Goal: Task Accomplishment & Management: Use online tool/utility

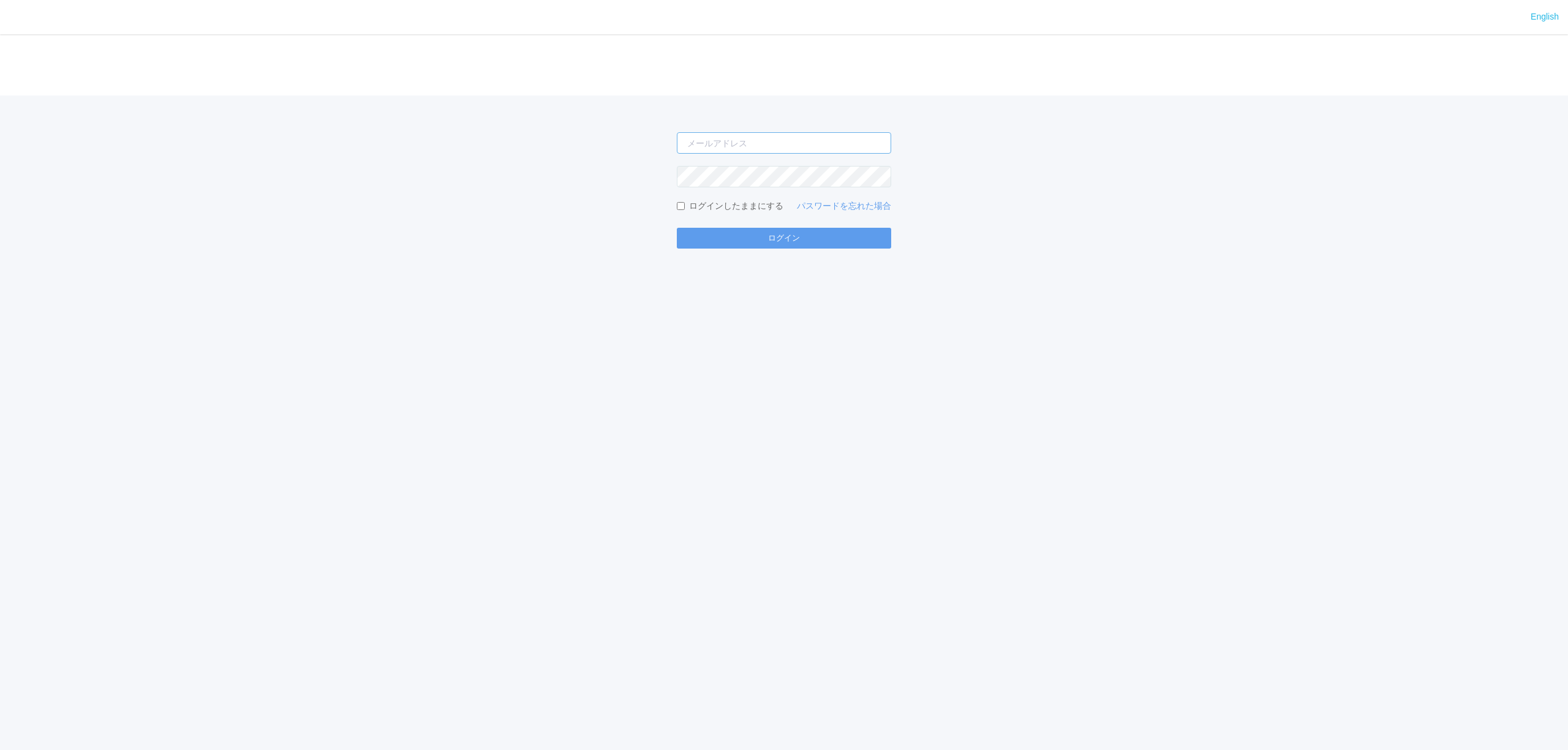
type input "[PERSON_NAME][EMAIL_ADDRESS][DOMAIN_NAME]"
click at [859, 250] on div "English ログイン [PERSON_NAME][EMAIL_ADDRESS][DOMAIN_NAME] ログインしたままにする パスワードを忘れた場合 …" at bounding box center [784, 375] width 1568 height 750
click at [856, 246] on button "ログイン" at bounding box center [784, 239] width 215 height 21
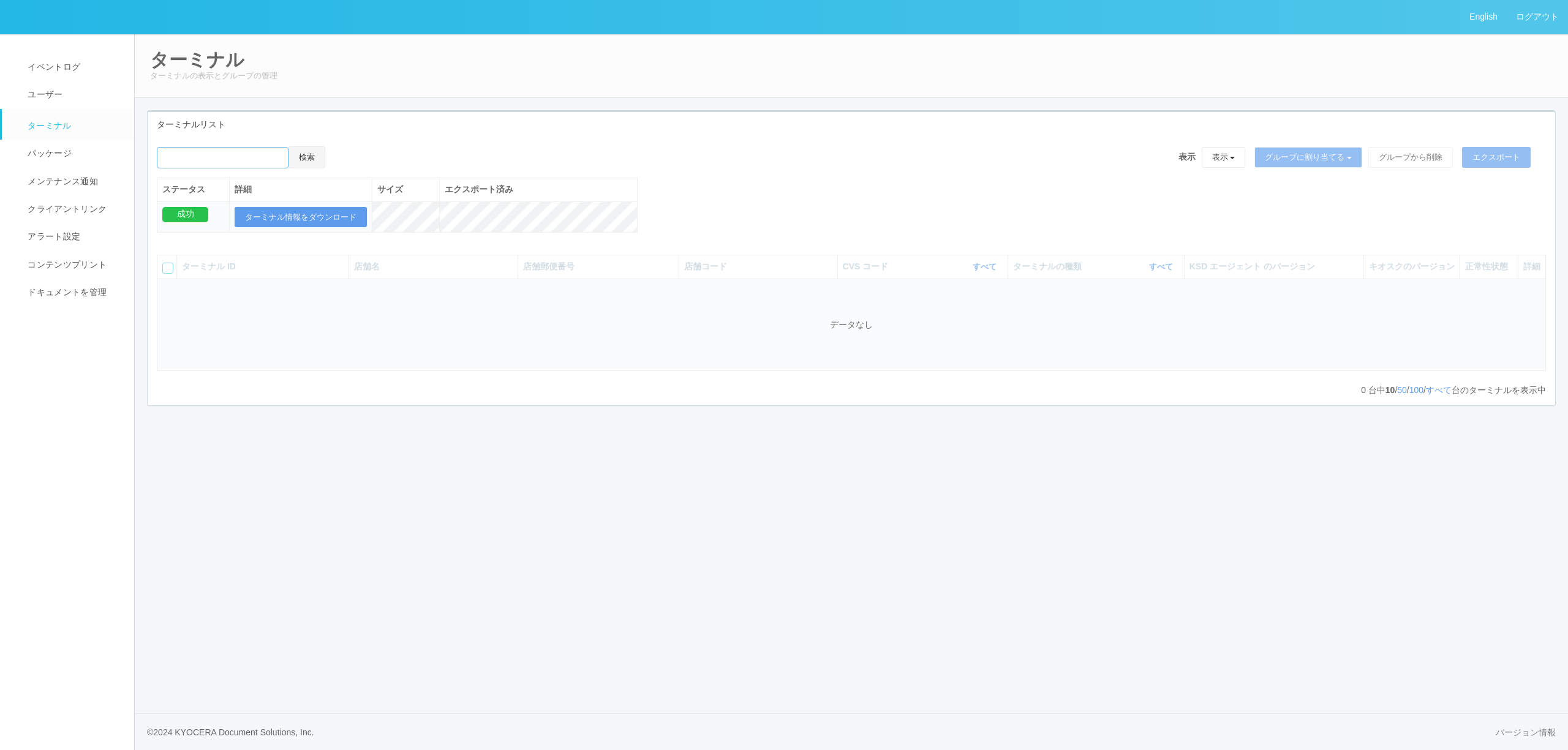
drag, startPoint x: 273, startPoint y: 158, endPoint x: 301, endPoint y: 162, distance: 28.3
click at [272, 158] on input "emailSearch" at bounding box center [223, 157] width 131 height 22
paste input "[PERSON_NAME][GEOGRAPHIC_DATA]"
type input "[PERSON_NAME][GEOGRAPHIC_DATA]"
click at [316, 162] on button "検索" at bounding box center [306, 157] width 37 height 22
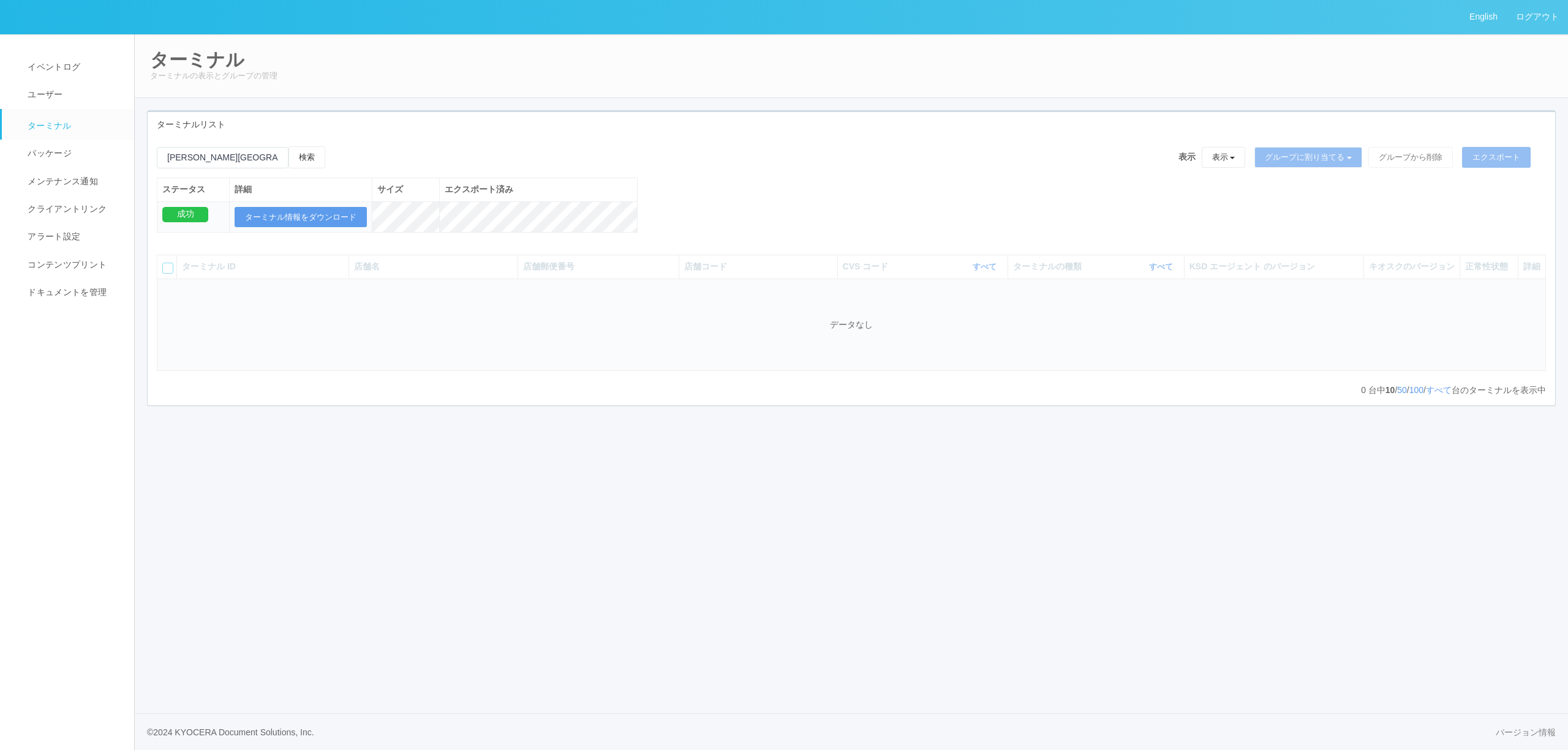
click at [302, 170] on div "検索" at bounding box center [241, 162] width 169 height 31
click at [305, 165] on button "検索" at bounding box center [306, 157] width 37 height 22
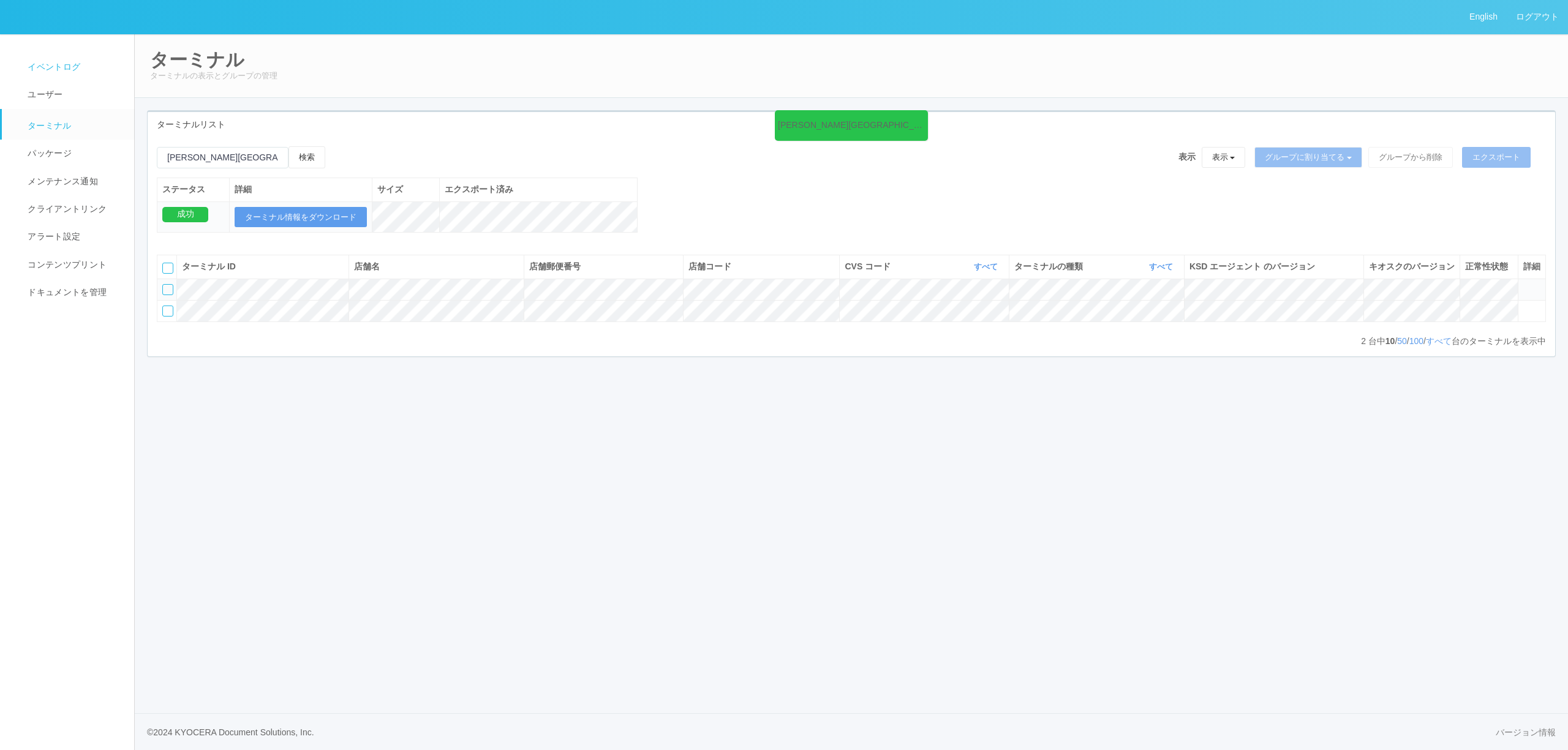
click at [81, 65] on link "イベントログ" at bounding box center [73, 67] width 143 height 27
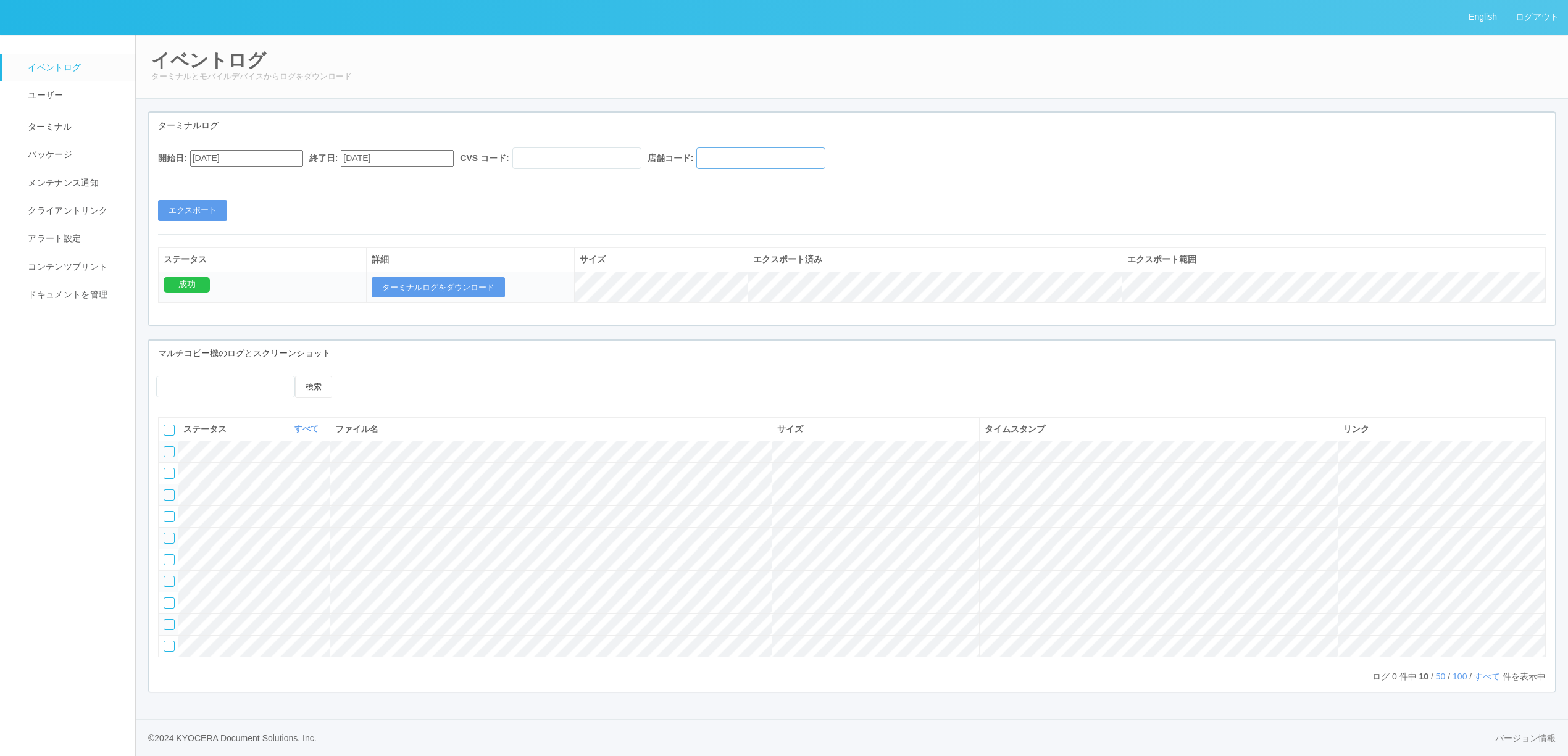
drag, startPoint x: 744, startPoint y: 156, endPoint x: 665, endPoint y: 156, distance: 79.0
click at [744, 156] on input "text" at bounding box center [761, 158] width 129 height 22
paste input "580885"
type input "580885"
click at [338, 154] on label "終了日:" at bounding box center [324, 158] width 29 height 13
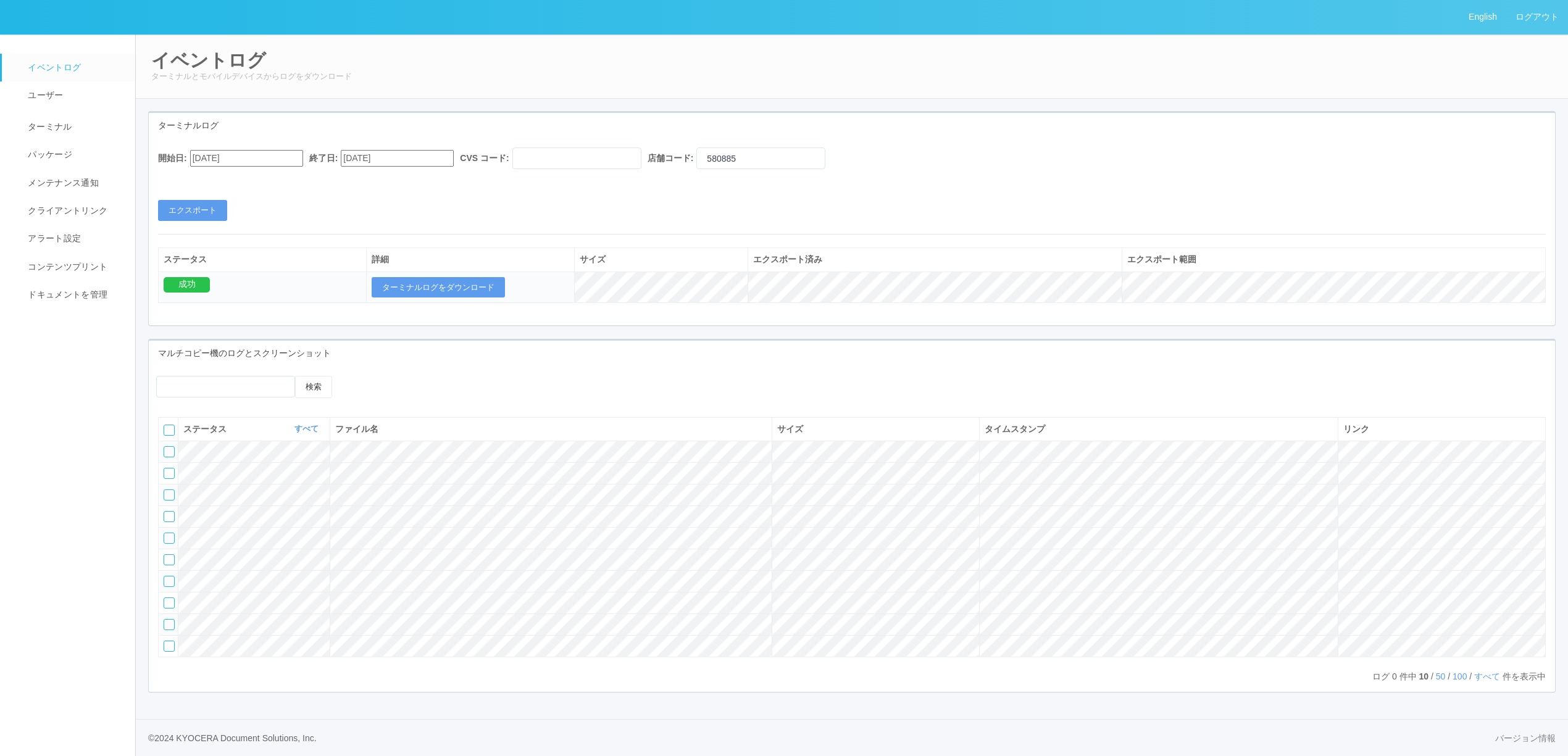
click at [366, 158] on input "[DATE]" at bounding box center [397, 158] width 113 height 17
click at [362, 630] on div "17" at bounding box center [365, 636] width 23 height 12
type input "[DATE]"
click at [291, 158] on input "[DATE]" at bounding box center [246, 158] width 113 height 17
click at [210, 177] on button "button" at bounding box center [205, 176] width 10 height 4
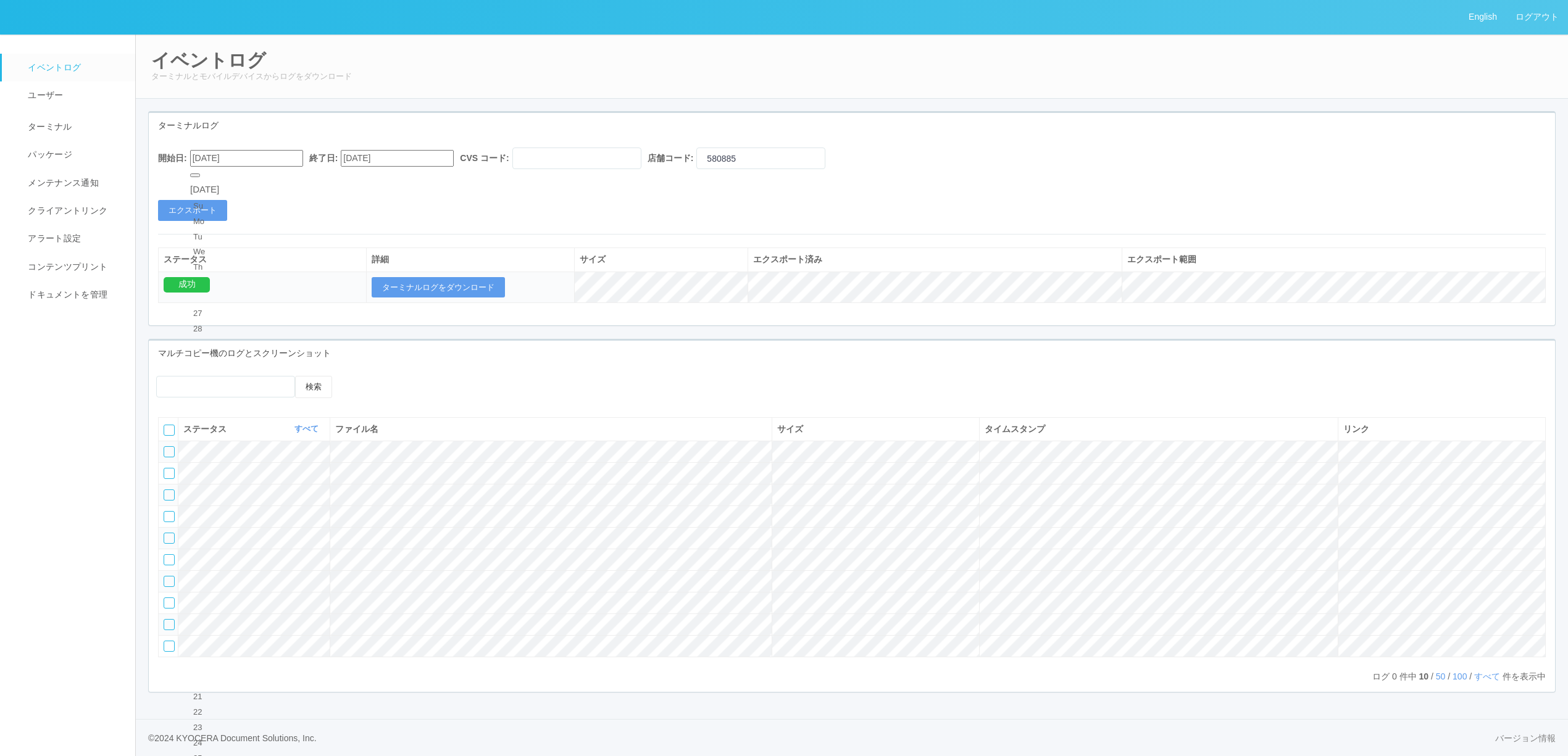
click at [203, 630] on div "17" at bounding box center [204, 636] width 23 height 12
type input "[DATE]"
click at [202, 222] on div "開始日: [DATE] 終了日: [DATE] CVS コード: 店舗コード: 580885 エクスポート ステータス 詳細 サイズ エクスポート済み エクス…" at bounding box center [852, 231] width 1406 height 187
click at [204, 213] on button "エクスポート" at bounding box center [192, 211] width 69 height 21
click at [767, 209] on div "開始日: [DATE] 終了日: [DATE] CVS コード: 店舗コード: 580885 エクスポート" at bounding box center [852, 184] width 1406 height 74
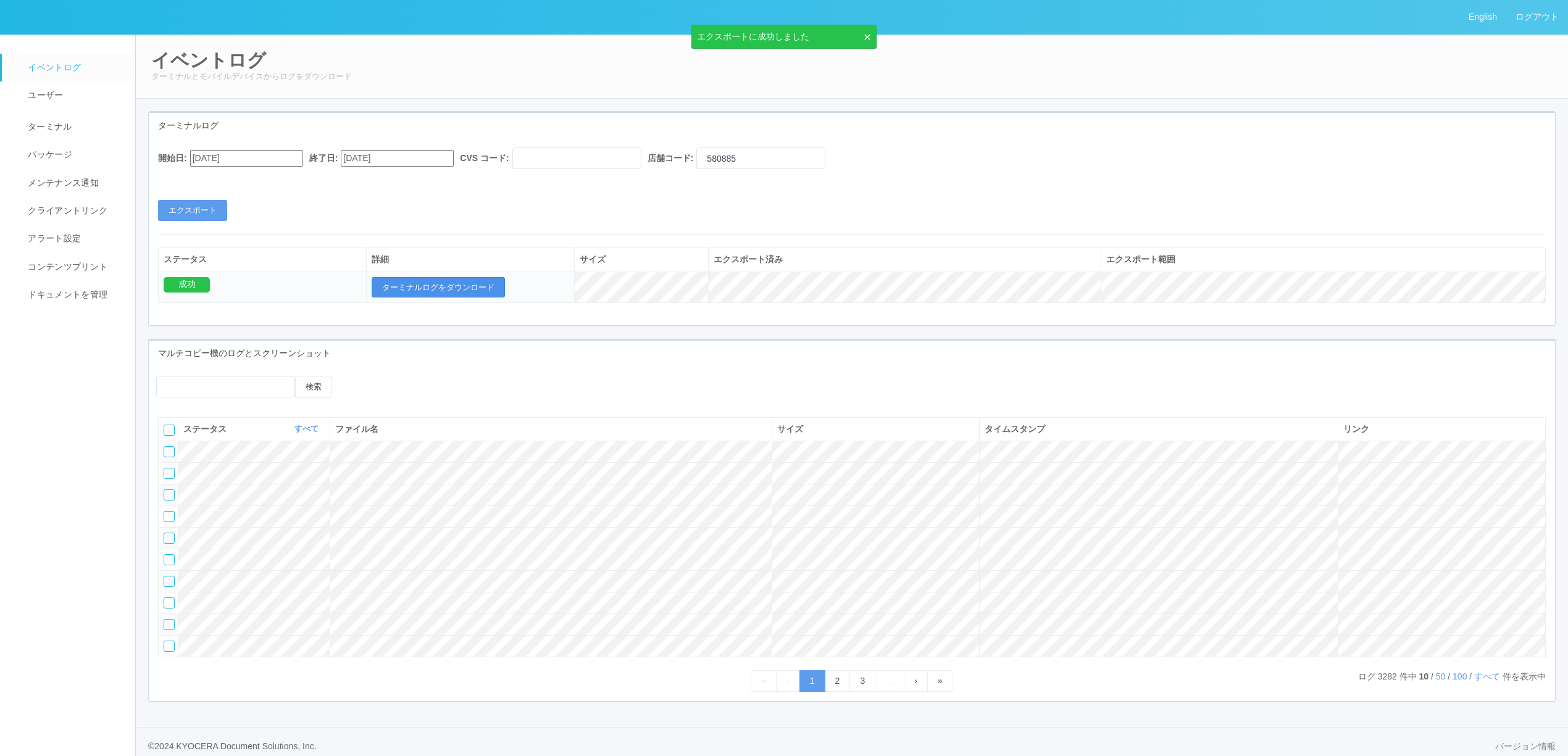
click at [432, 282] on button "ターミナルログをダウンロード" at bounding box center [438, 288] width 133 height 21
click at [415, 284] on button "ターミナルログをダウンロード" at bounding box center [438, 288] width 133 height 21
click at [111, 124] on link "ターミナル" at bounding box center [74, 125] width 144 height 31
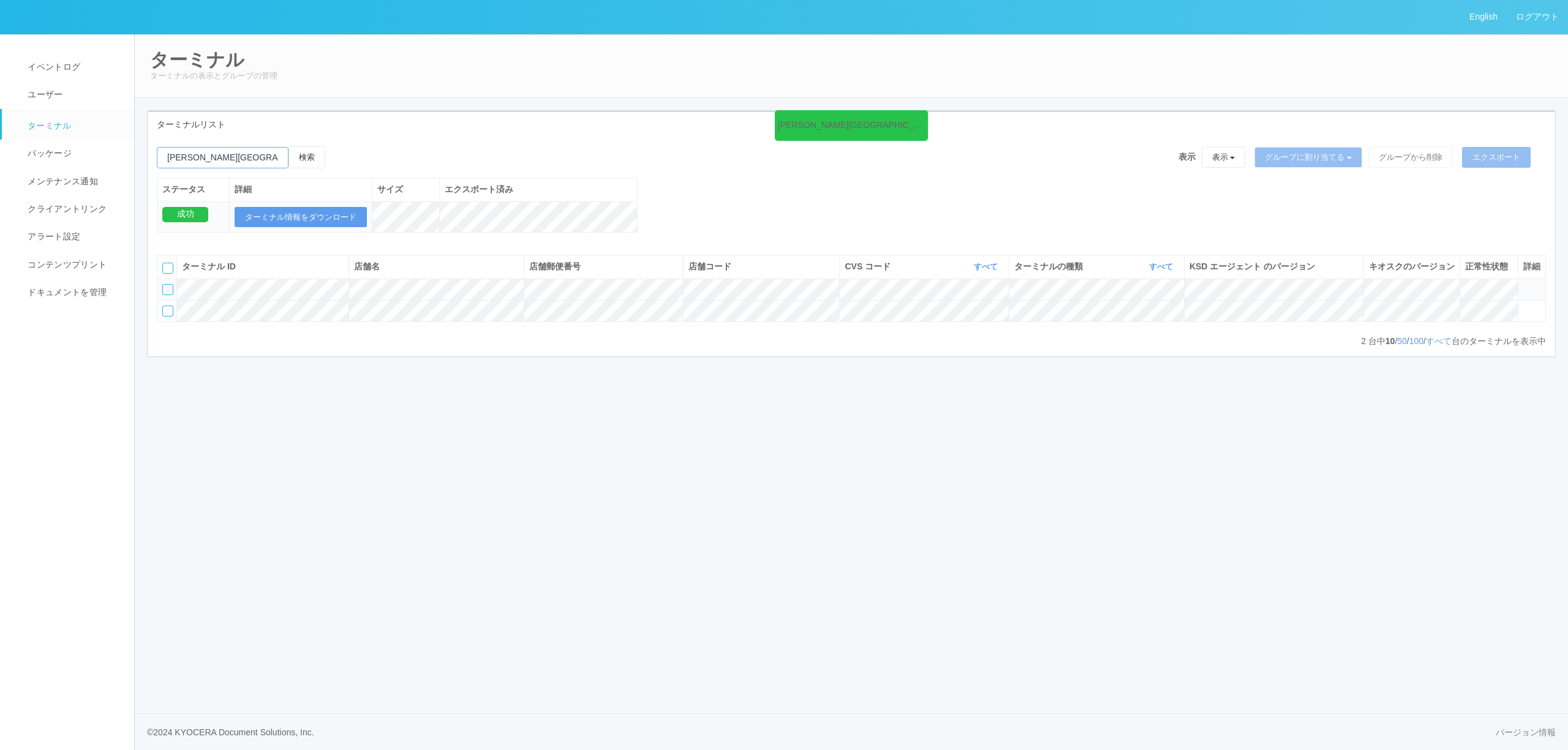
drag, startPoint x: 281, startPoint y: 151, endPoint x: 161, endPoint y: 152, distance: 120.0
click at [163, 151] on input "emailSearch" at bounding box center [223, 157] width 131 height 22
paste input "[PERSON_NAME]"
type input "[PERSON_NAME]"
click at [336, 167] on div "検索" at bounding box center [250, 162] width 187 height 31
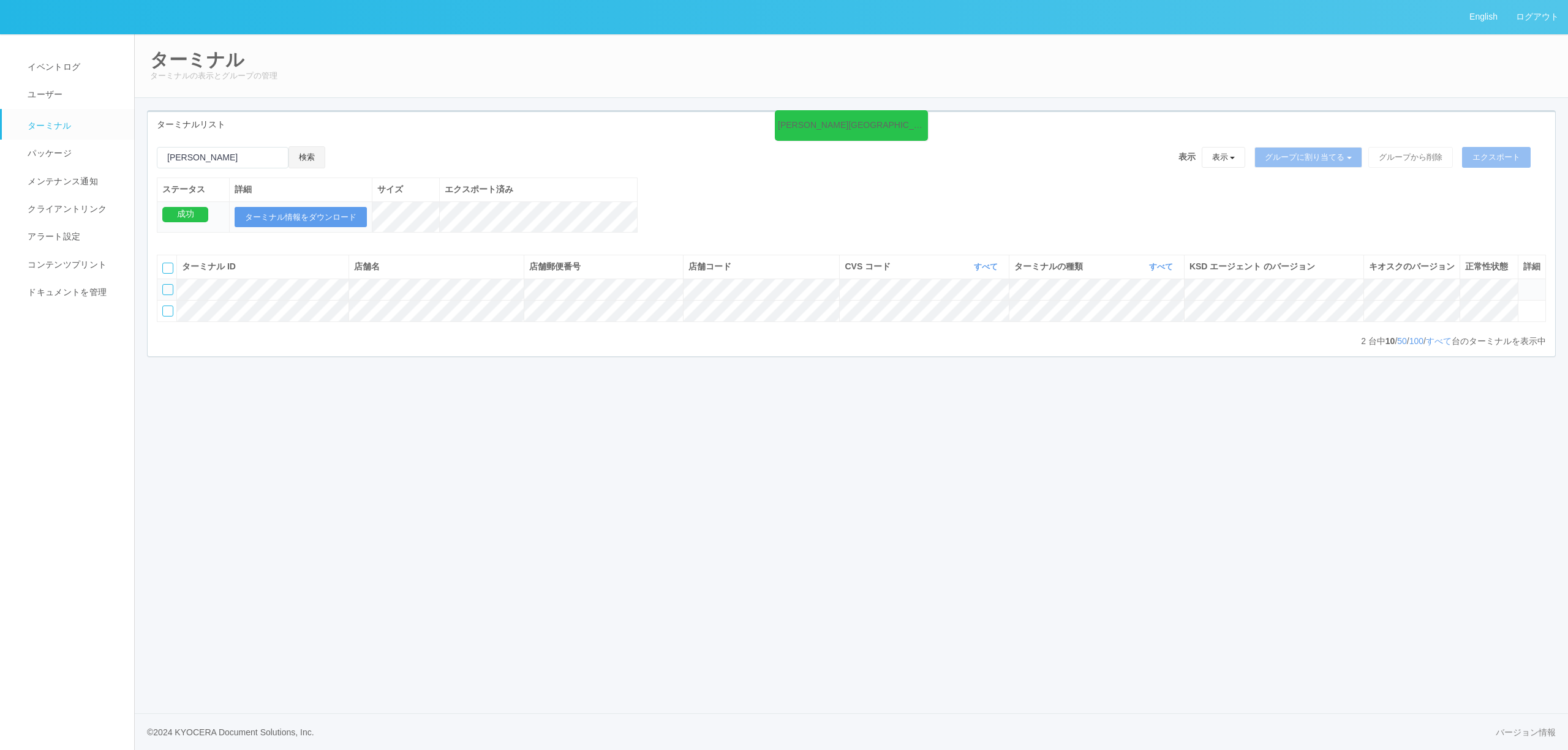
click at [326, 164] on button "検索" at bounding box center [306, 157] width 37 height 22
click at [1523, 370] on icon at bounding box center [1523, 370] width 0 height 0
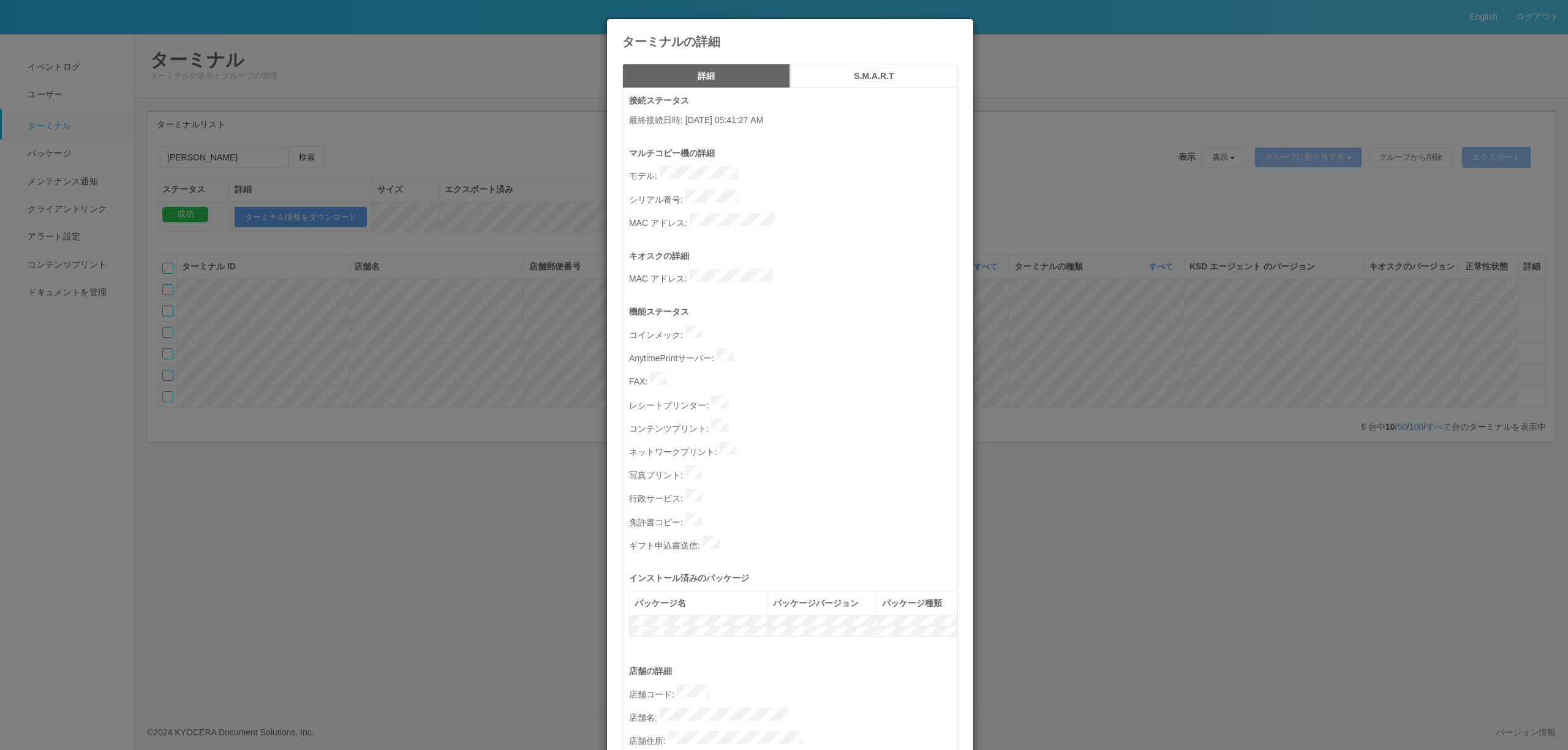
scroll to position [327, 0]
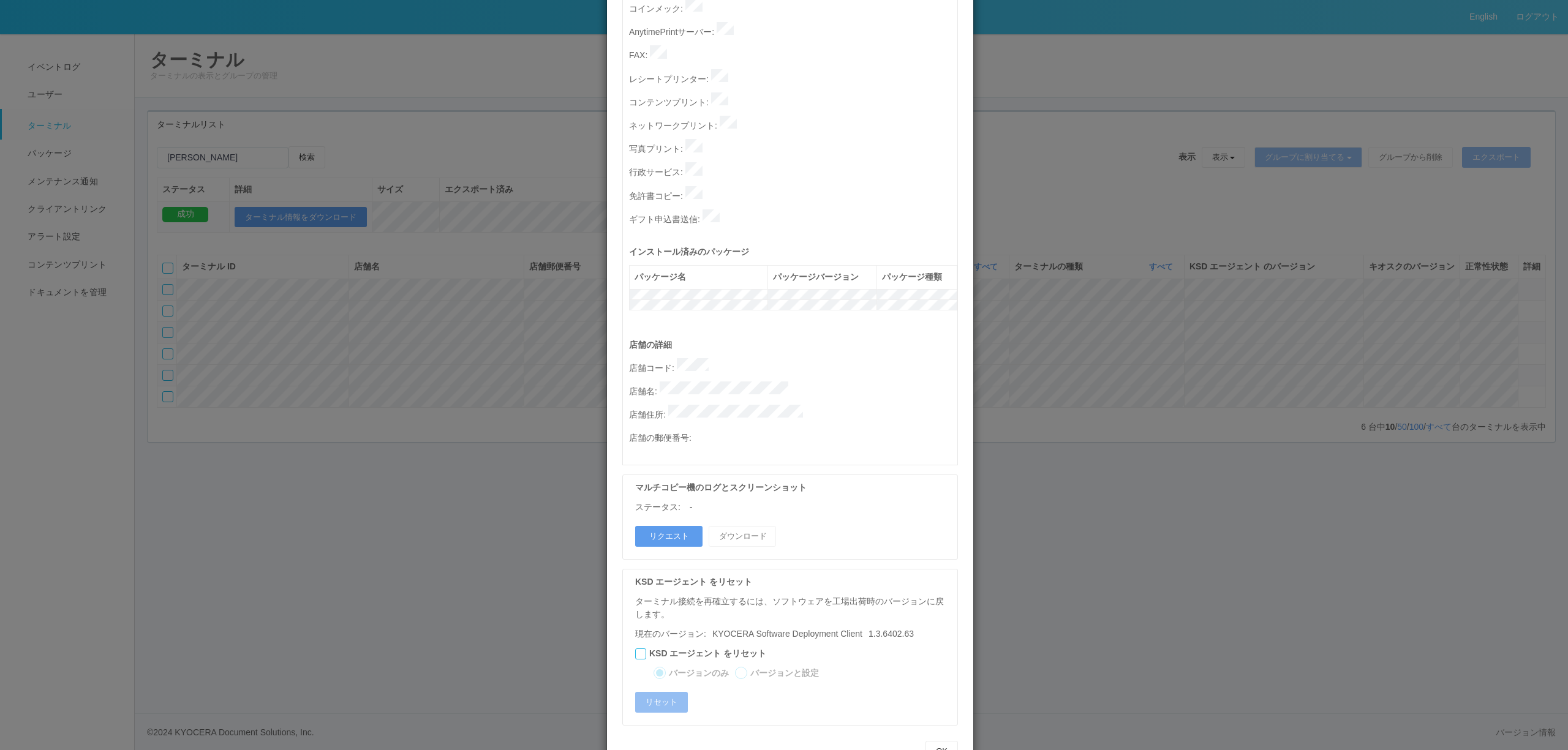
click at [449, 425] on div "ターミナルの詳細 詳細 S.M.A.R.T 接続ステータス 最終接続日時 : [DATE] 05:41:27 AM マルチコピー機の詳細 モデル : シリアル…" at bounding box center [784, 375] width 1568 height 750
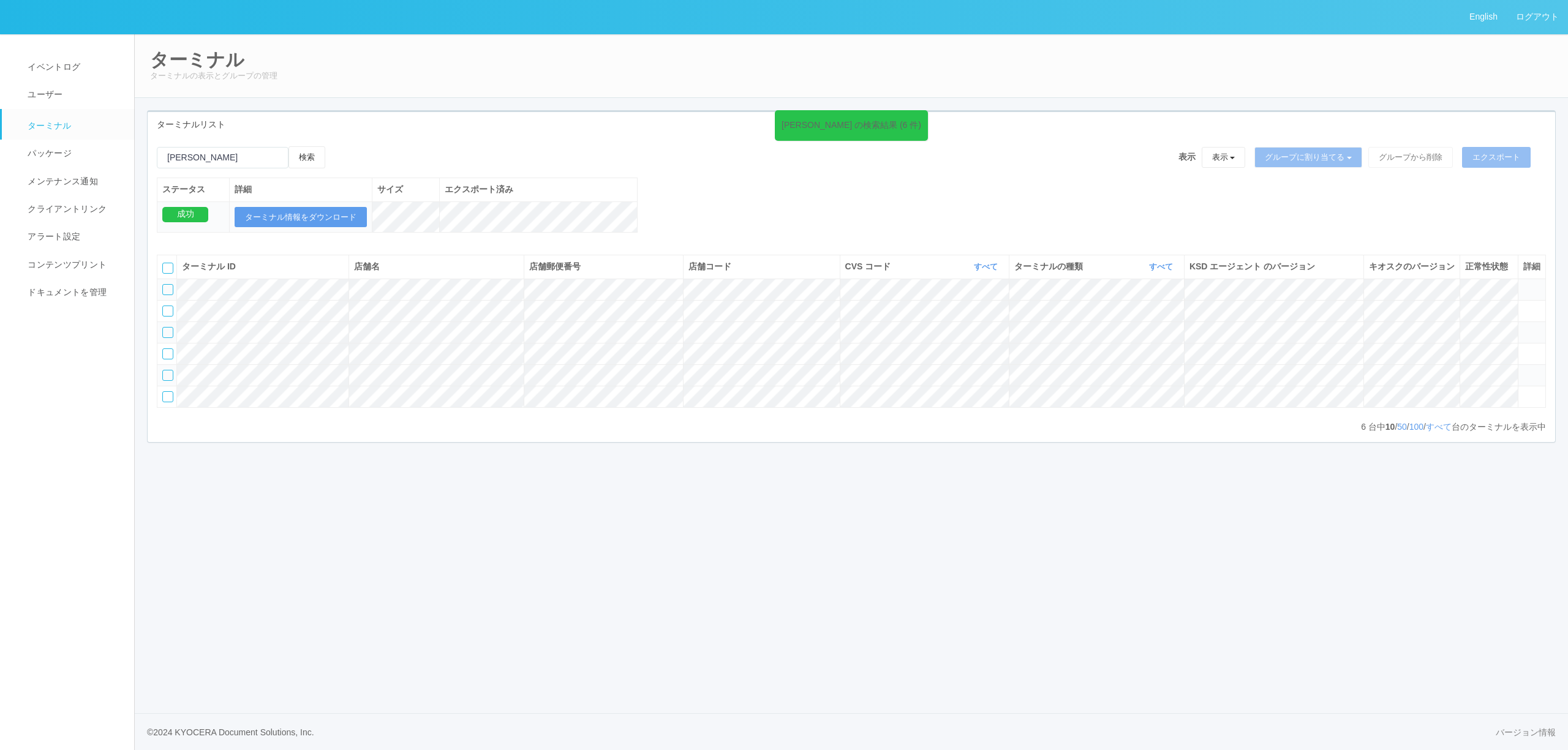
click at [1523, 370] on icon at bounding box center [1523, 370] width 0 height 0
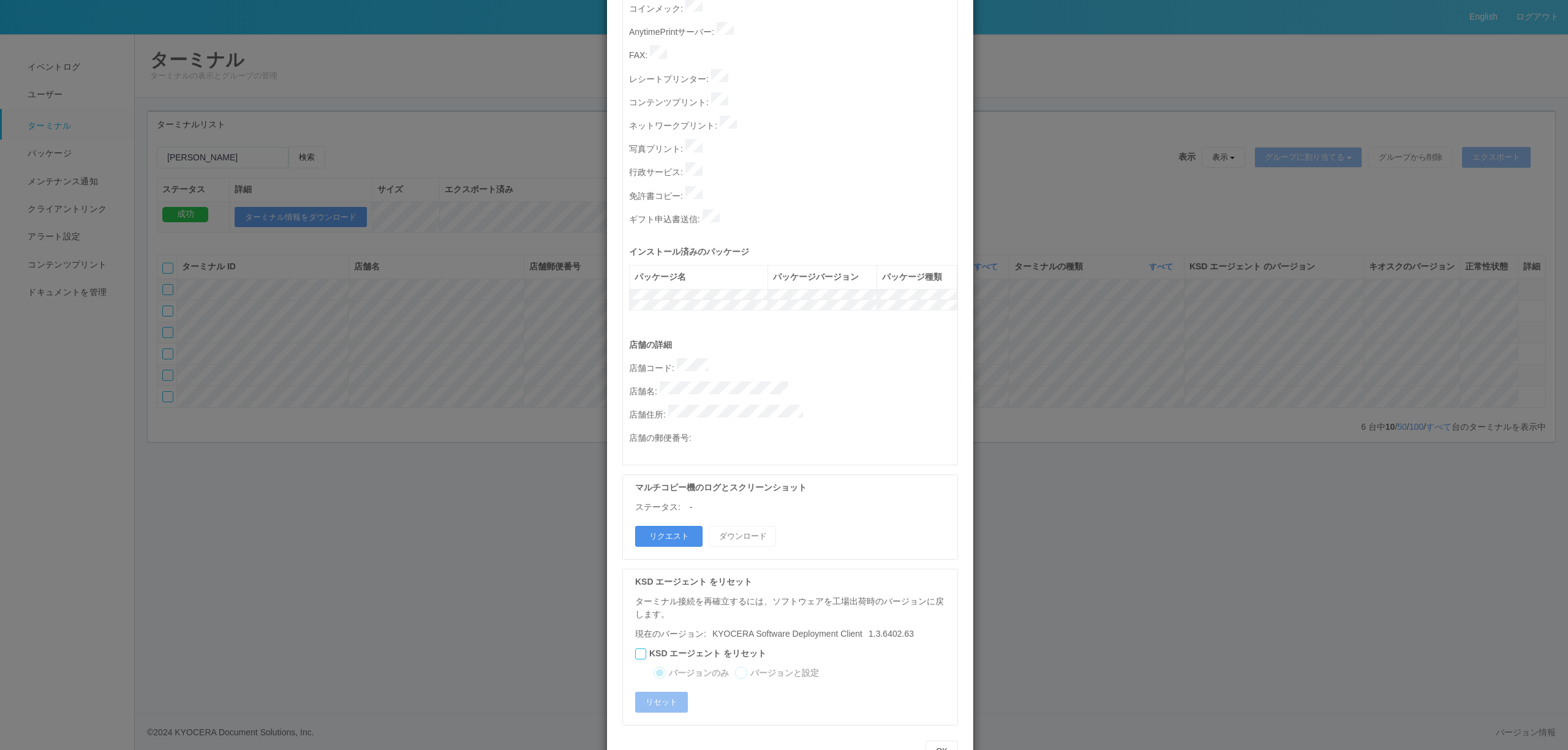
click at [684, 526] on button "リクエスト" at bounding box center [668, 537] width 68 height 21
drag, startPoint x: 1172, startPoint y: 452, endPoint x: 1206, endPoint y: 430, distance: 40.5
click at [1174, 451] on div "ターミナルの詳細 詳細 S.M.A.R.T 接続ステータス 最終接続日時 : [DATE] 05:41:27 AM マルチコピー機の詳細 モデル : シリアル…" at bounding box center [784, 375] width 1568 height 750
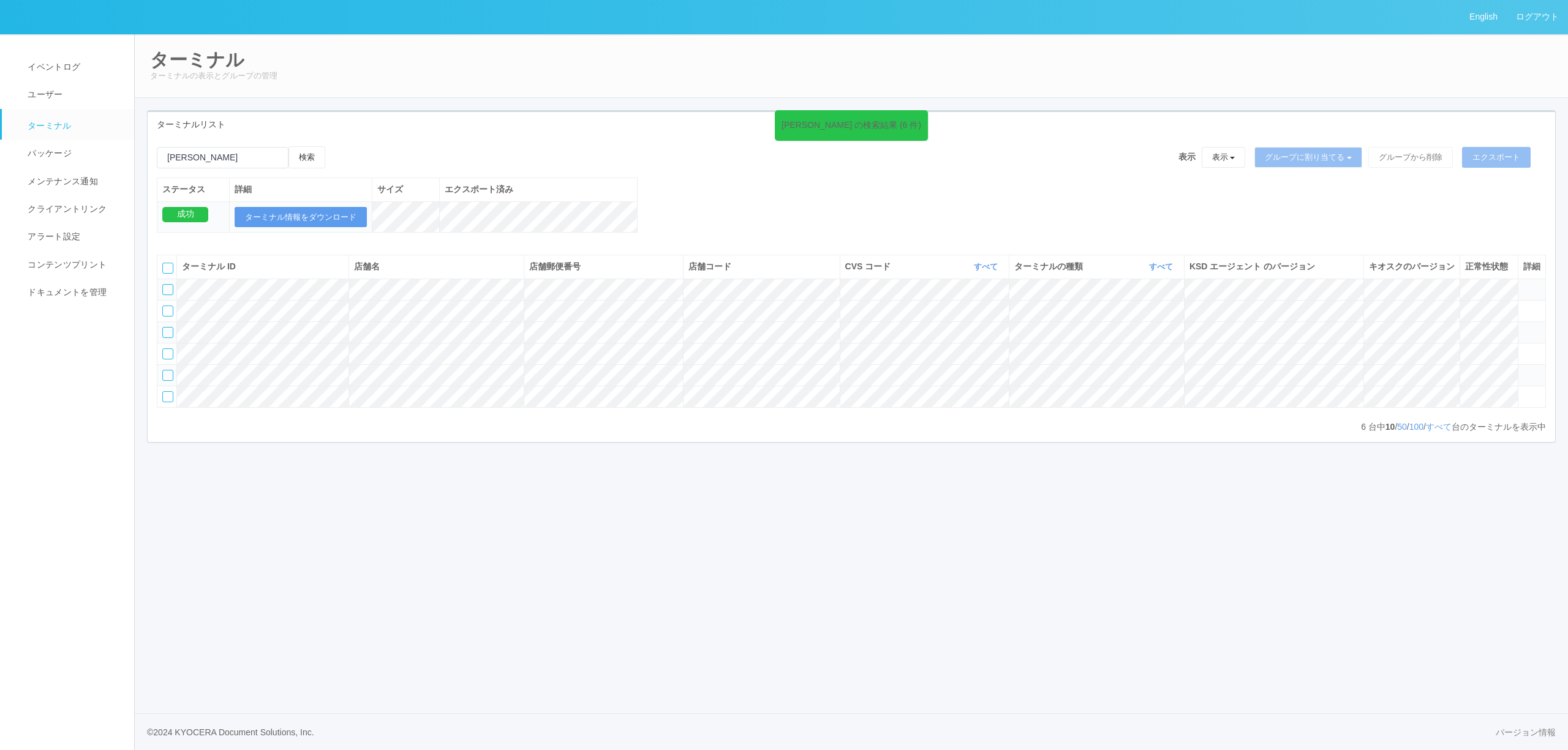
click at [1523, 370] on icon at bounding box center [1523, 370] width 0 height 0
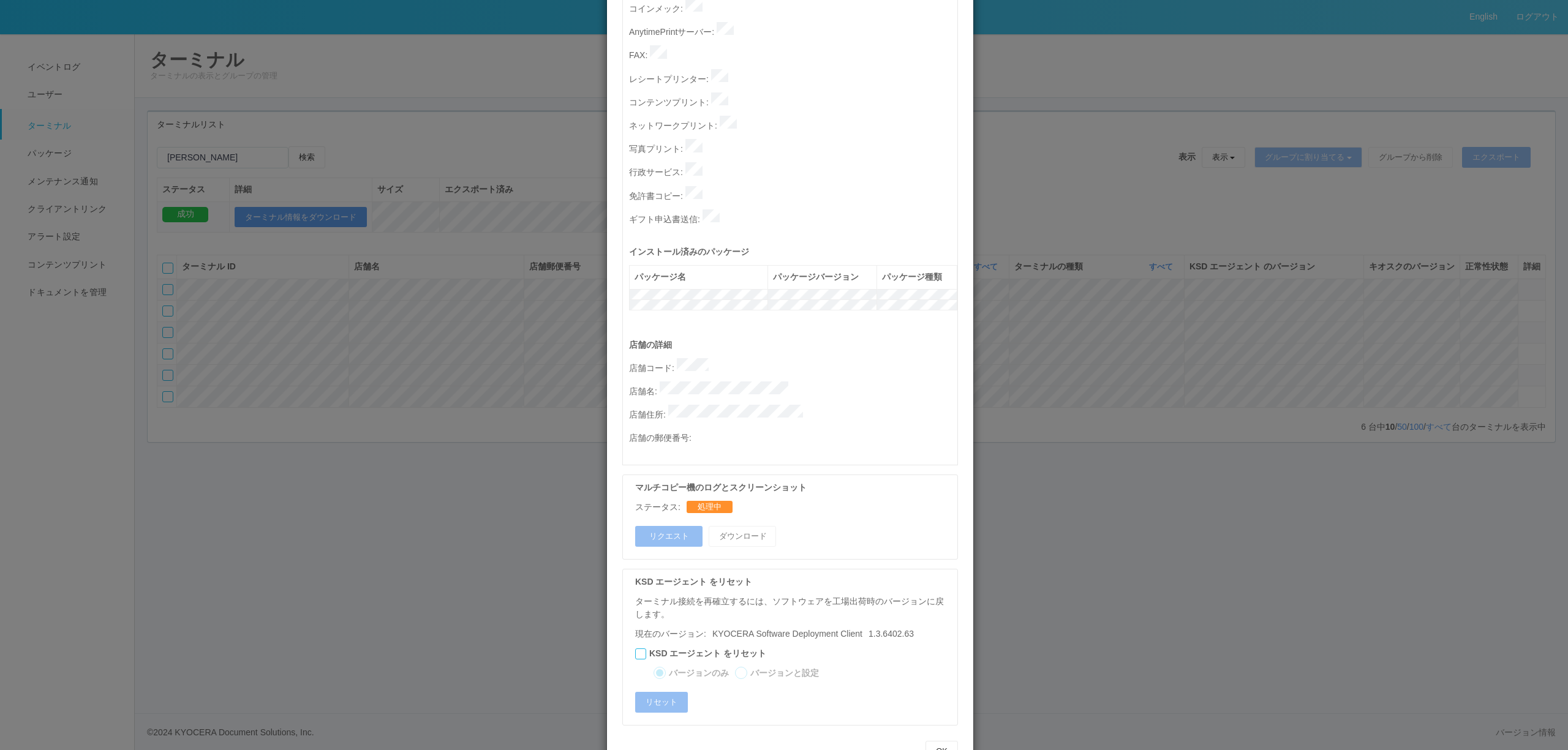
click at [1052, 498] on div "ターミナルの詳細 詳細 S.M.A.R.T 接続ステータス 最終接続日時 : [DATE] 05:41:27 AM マルチコピー機の詳細 モデル : シリアル…" at bounding box center [784, 375] width 1568 height 750
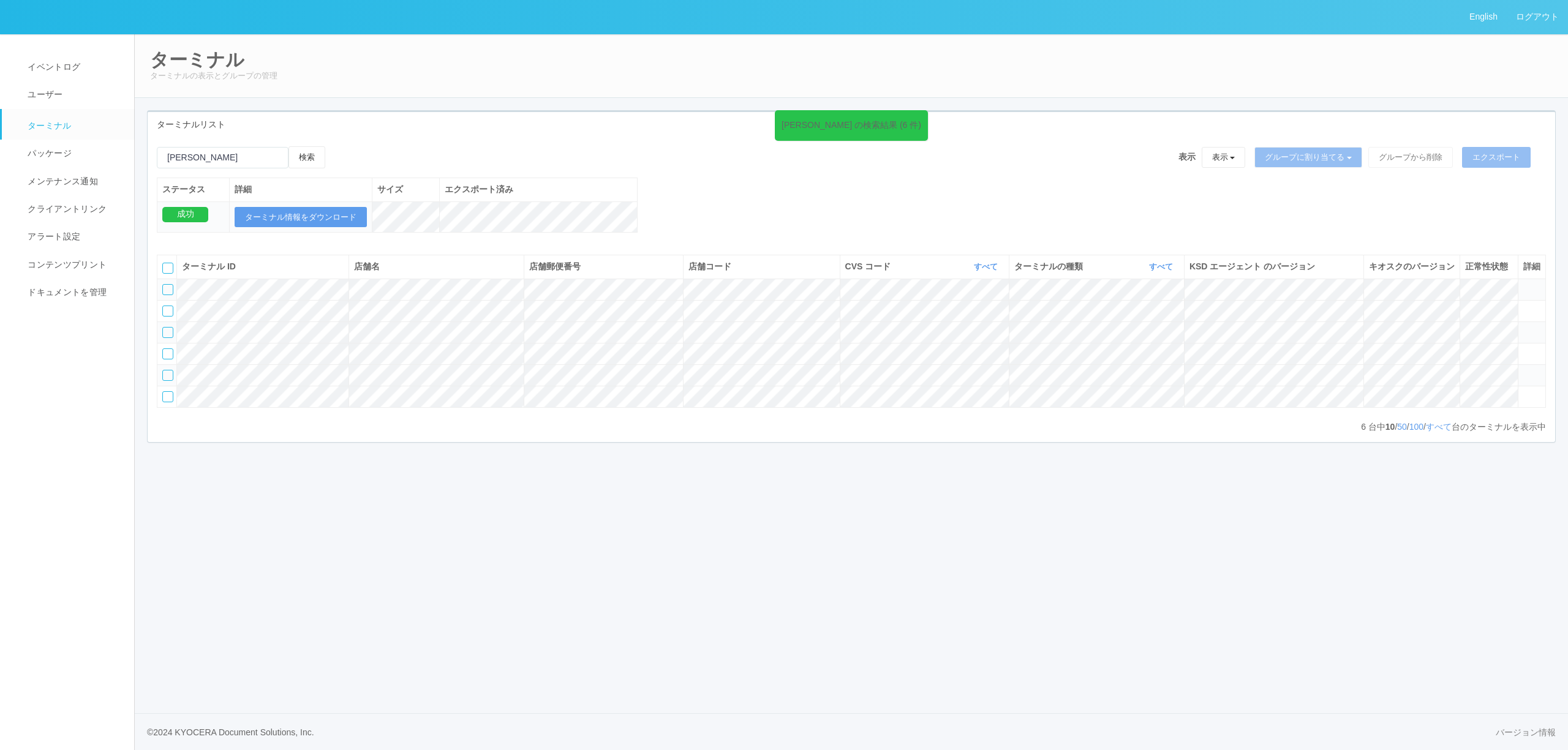
click at [1523, 370] on icon at bounding box center [1523, 370] width 0 height 0
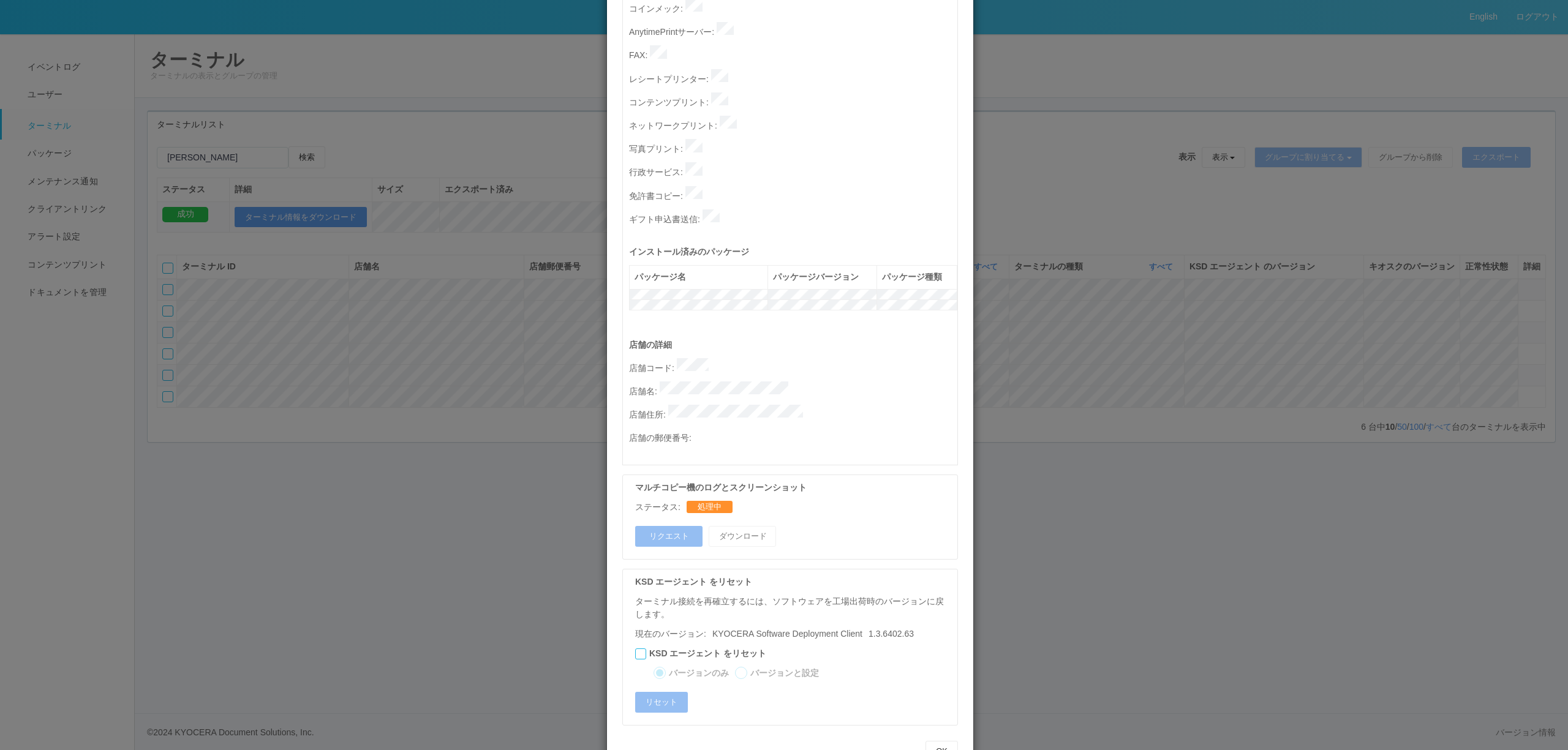
click at [1187, 495] on div "ターミナルの詳細 詳細 S.M.A.R.T 接続ステータス 最終接続日時 : [DATE] 05:41:27 AM マルチコピー機の詳細 モデル : シリアル…" at bounding box center [784, 375] width 1568 height 750
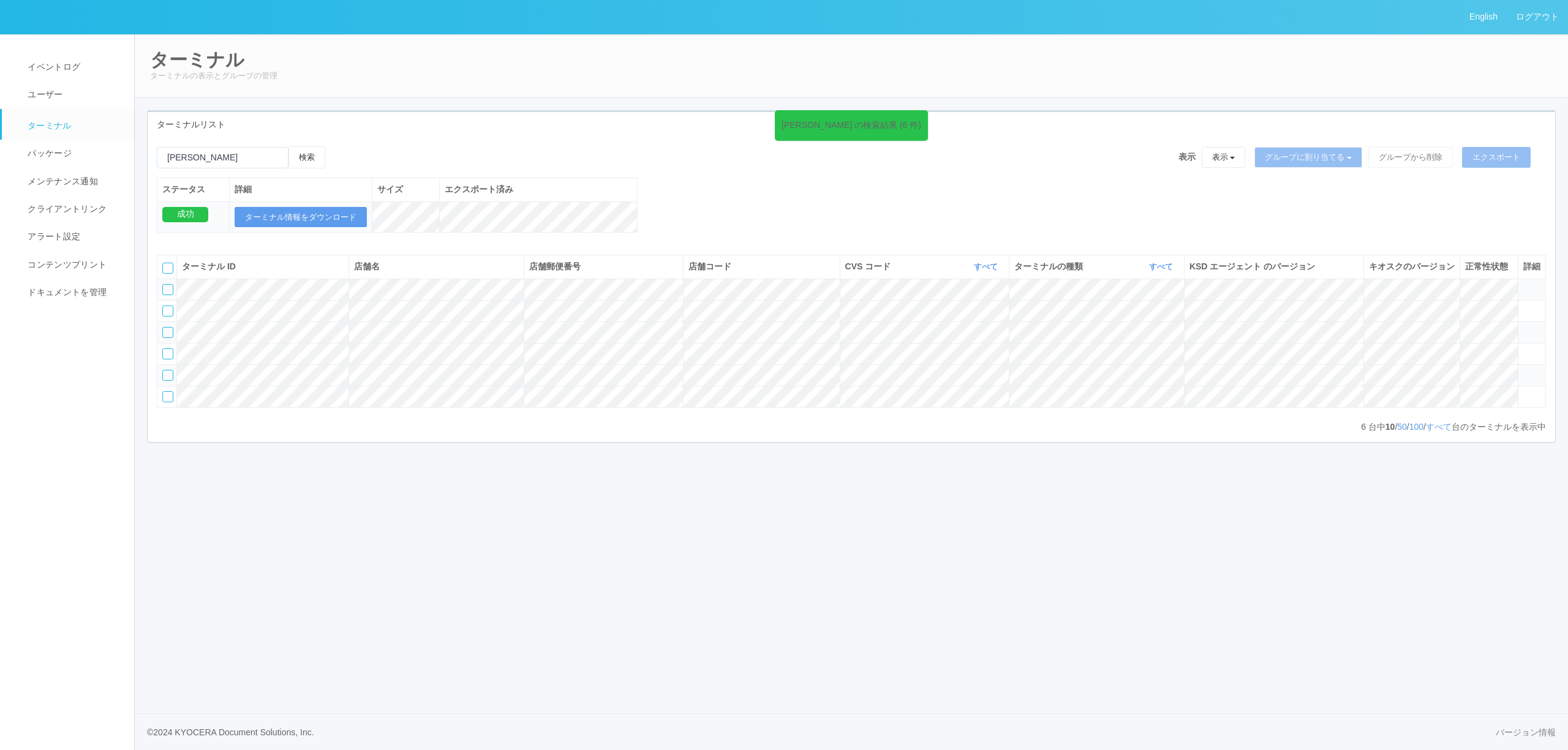
click at [1523, 370] on icon at bounding box center [1523, 370] width 0 height 0
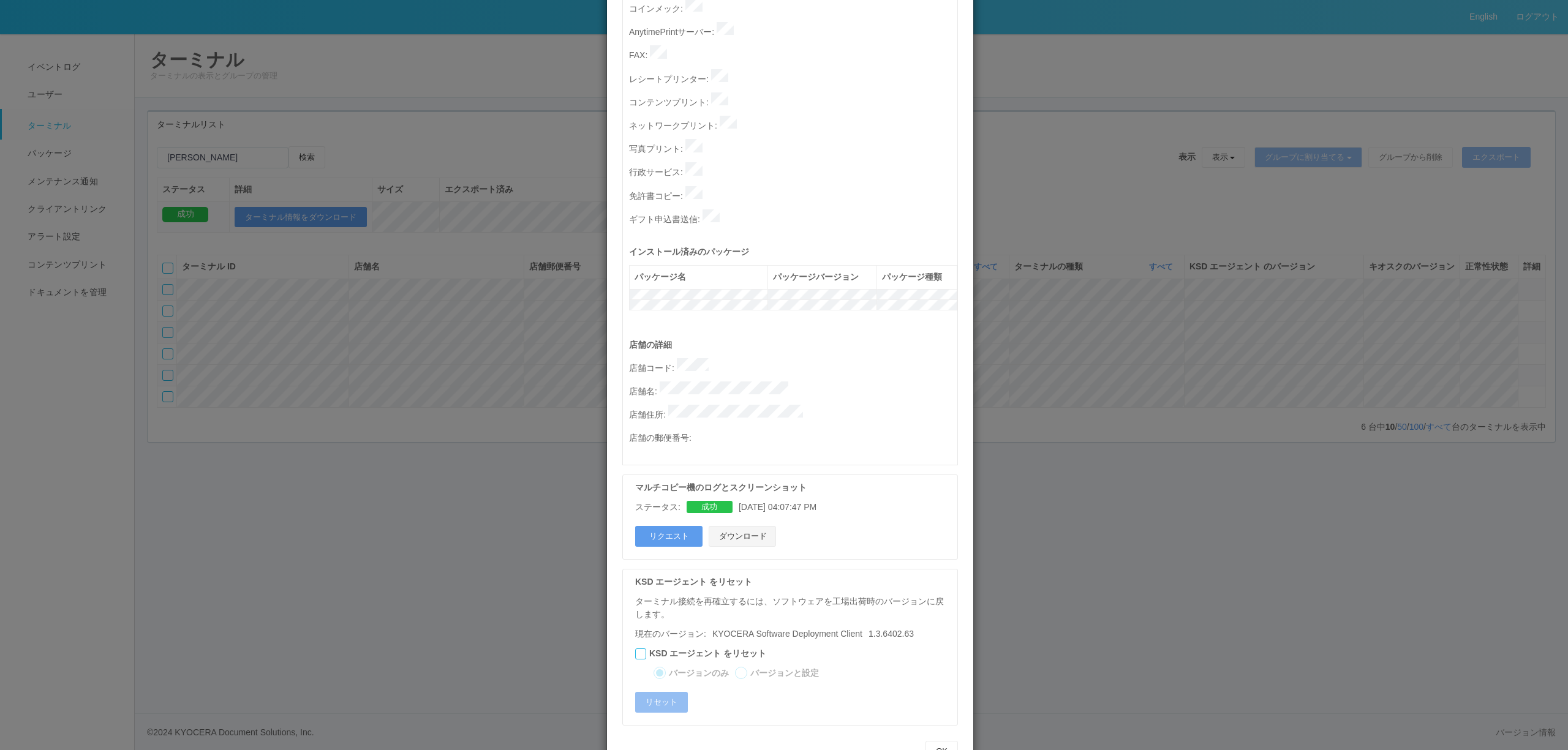
click at [733, 526] on button "ダウンロード" at bounding box center [742, 537] width 68 height 21
